Goal: Find specific fact: Find specific fact

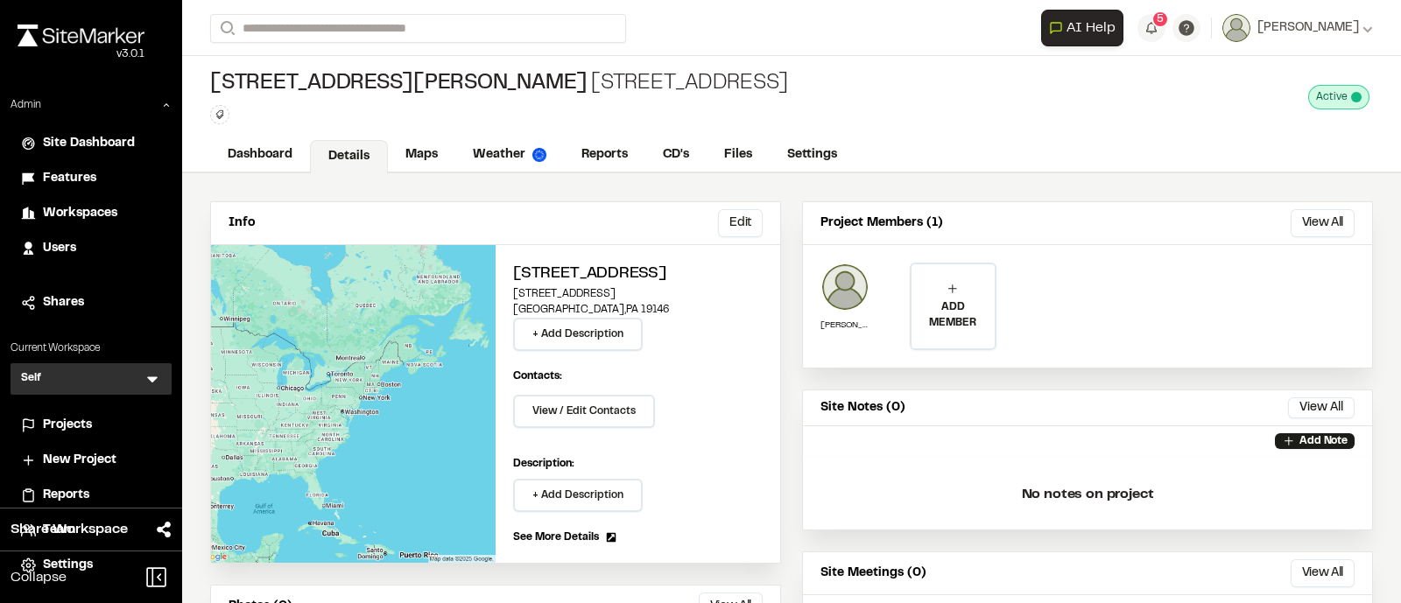
click at [376, 155] on link "Details" at bounding box center [349, 156] width 78 height 33
click at [422, 154] on link "Maps" at bounding box center [422, 156] width 69 height 33
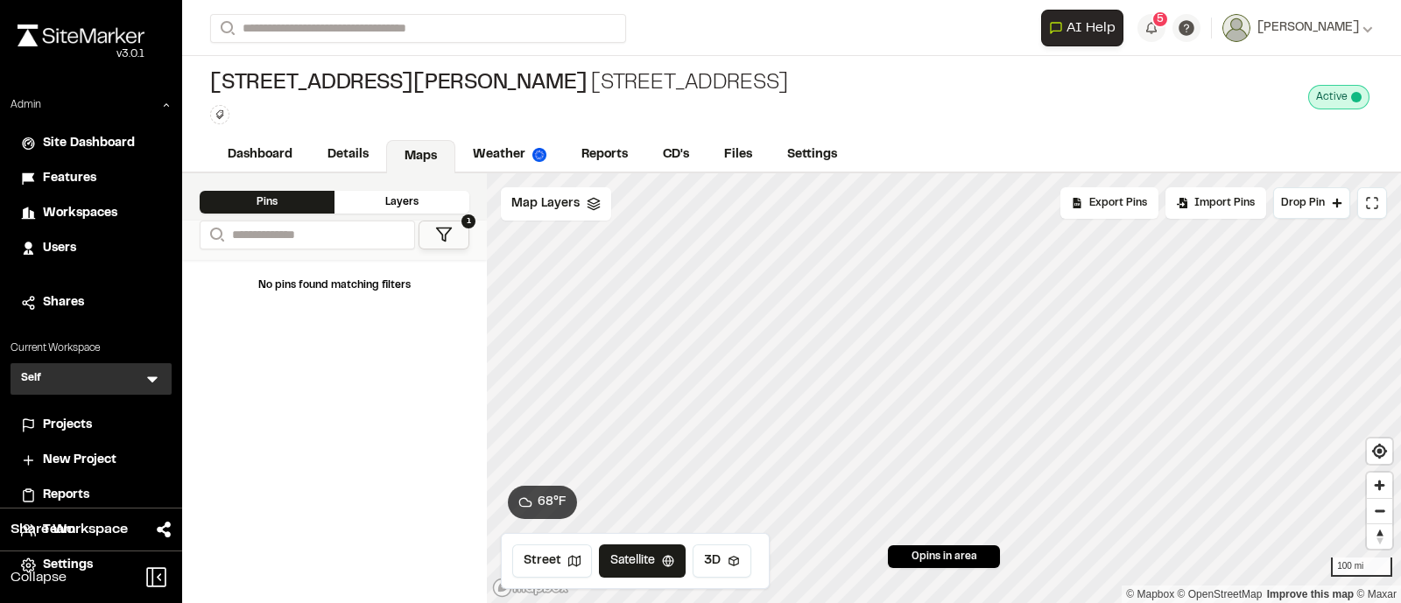
click at [249, 130] on div "1326 S. Dover 1326 S Dover Type Enter or comma to add tag. Active Deactivate 13…" at bounding box center [791, 97] width 1219 height 82
click at [250, 155] on link "Dashboard" at bounding box center [261, 156] width 102 height 33
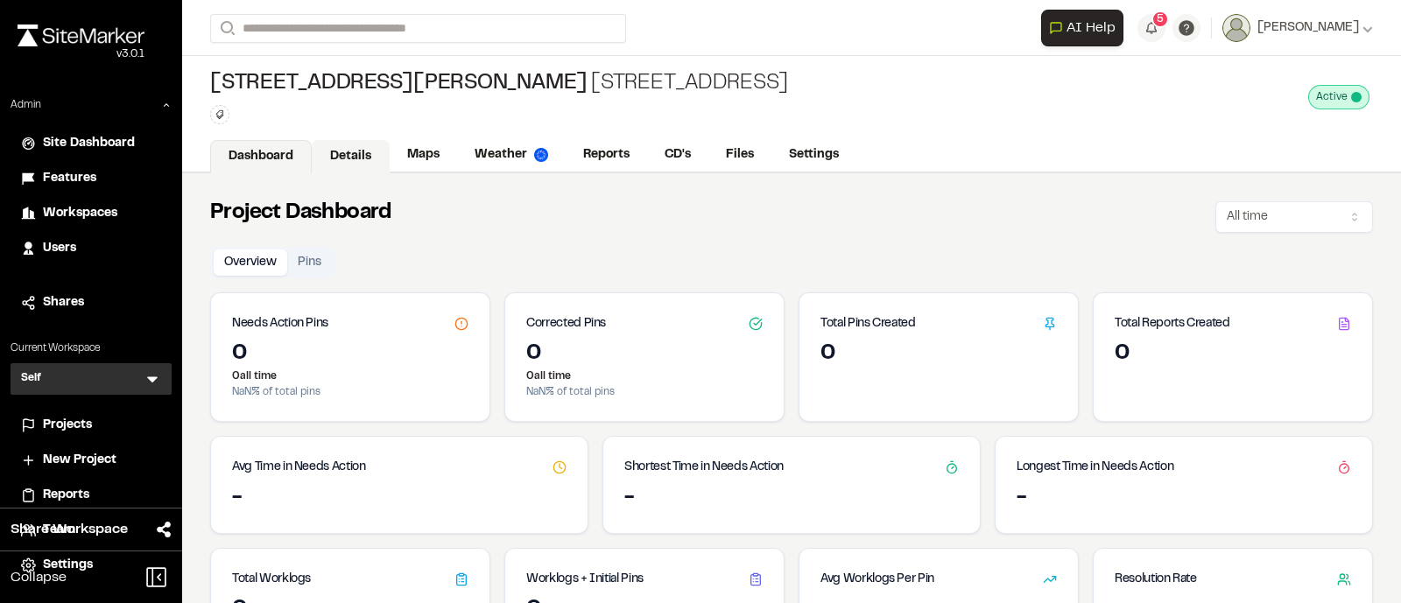
click at [341, 160] on link "Details" at bounding box center [351, 156] width 78 height 33
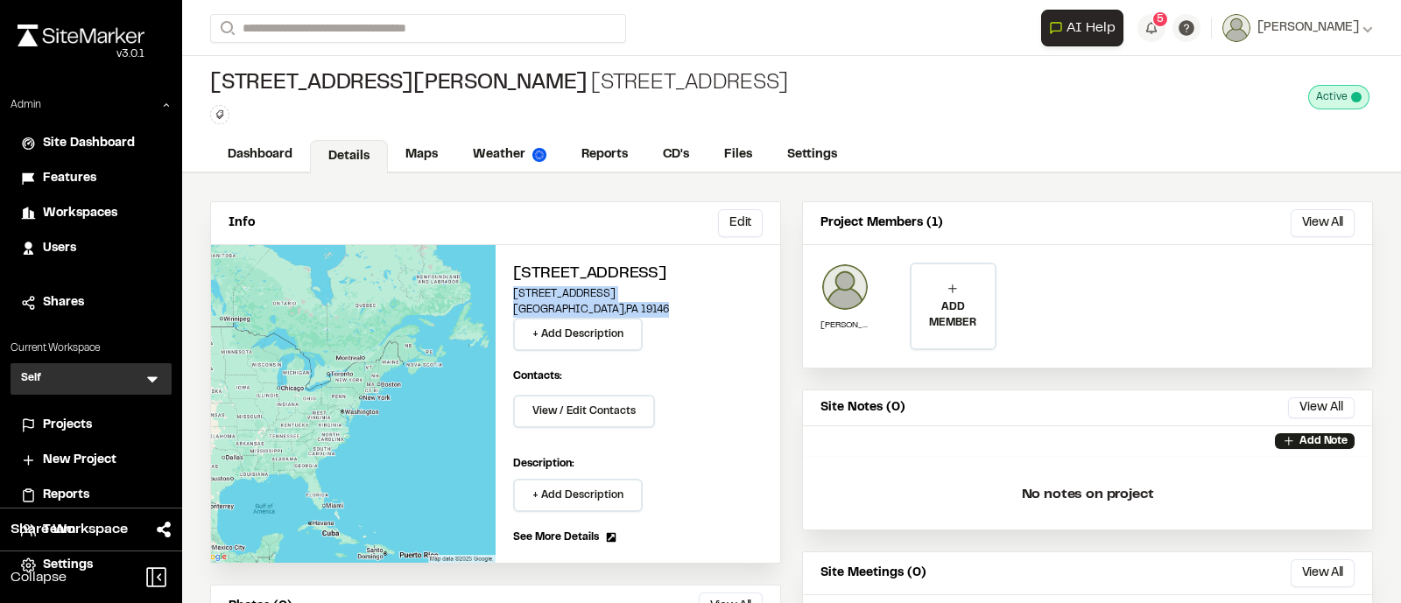
drag, startPoint x: 618, startPoint y: 300, endPoint x: 506, endPoint y: 289, distance: 112.6
click at [506, 289] on div "1326 S Dover 1326 South Dover Street Philadelphia , PA 19146 + Add Description …" at bounding box center [638, 404] width 285 height 318
copy div "1326 South Dover Street Philadelphia , PA 19146"
